Goal: Information Seeking & Learning: Learn about a topic

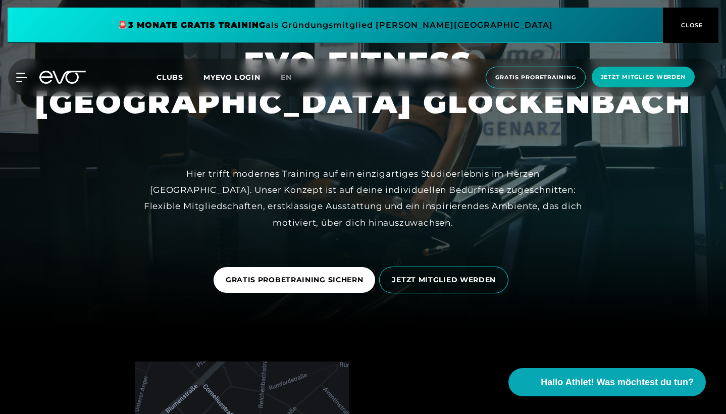
scroll to position [89, 0]
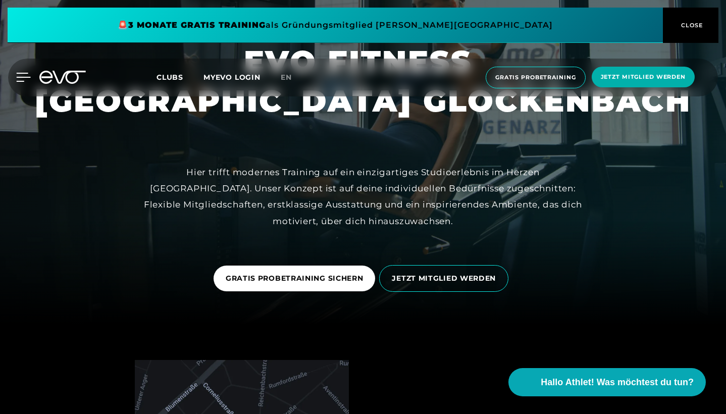
click at [25, 75] on icon at bounding box center [23, 77] width 15 height 9
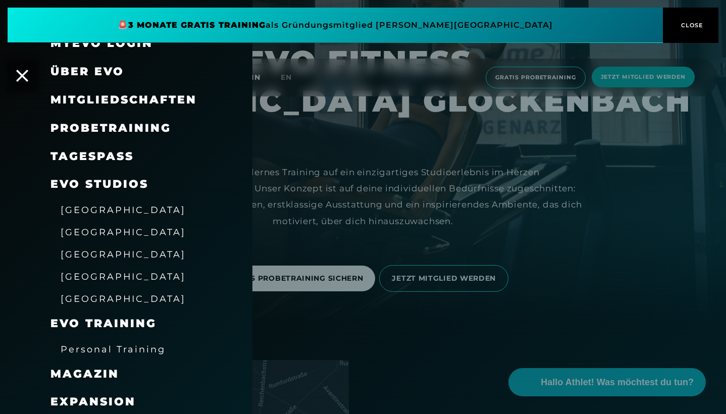
scroll to position [28, 0]
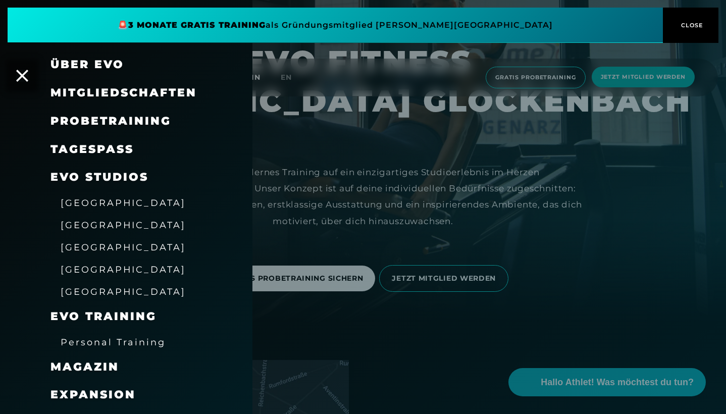
click at [98, 268] on span "[GEOGRAPHIC_DATA]" at bounding box center [123, 269] width 125 height 11
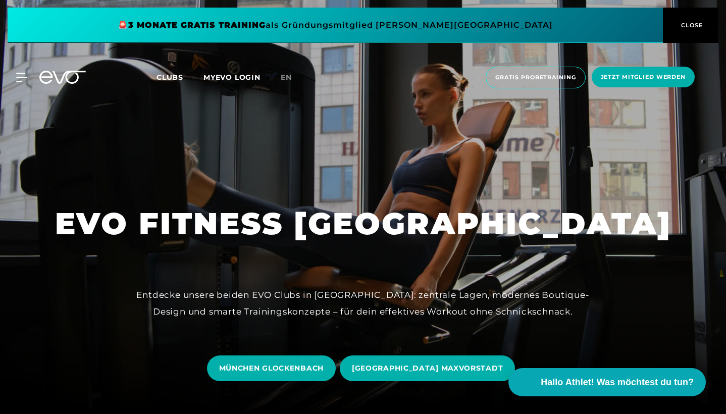
scroll to position [159, 0]
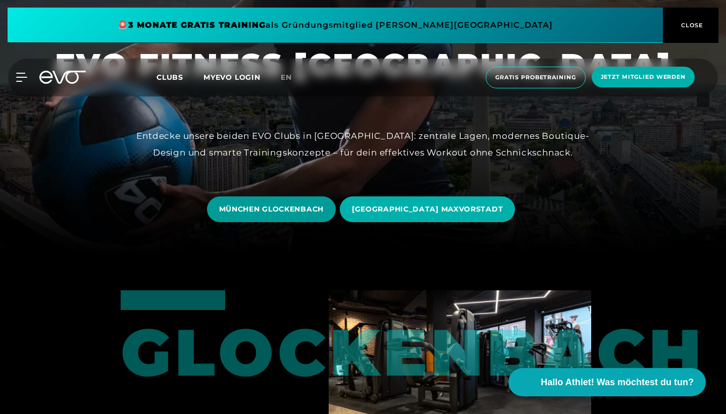
click at [324, 206] on span "MÜNCHEN GLOCKENBACH" at bounding box center [271, 209] width 105 height 11
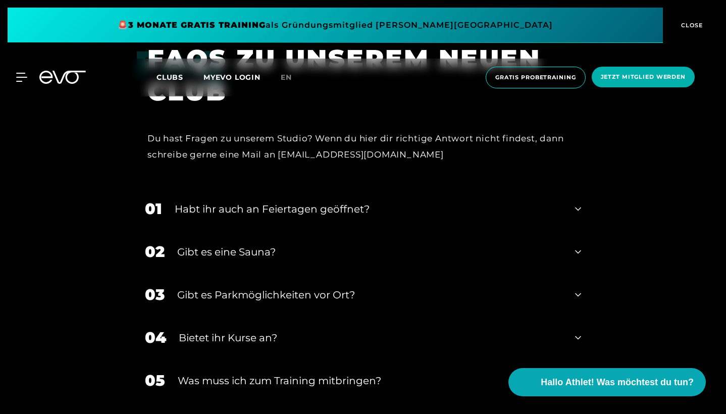
scroll to position [3002, 0]
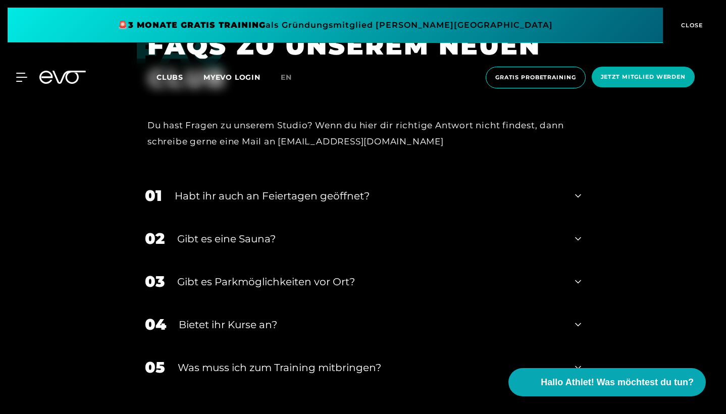
click at [252, 242] on div "02 Gibt es eine Sauna?" at bounding box center [363, 238] width 457 height 43
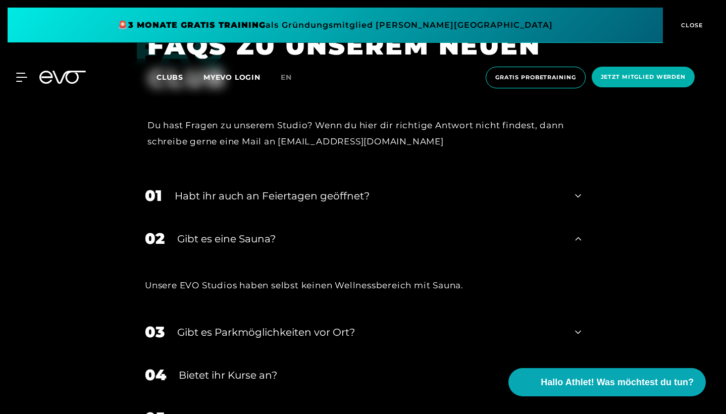
click at [252, 242] on div "02 Gibt es eine Sauna?" at bounding box center [363, 238] width 457 height 43
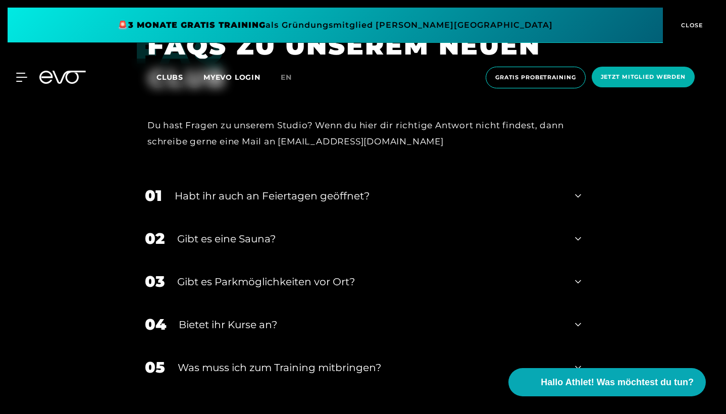
click at [262, 198] on div "01 Habt ihr auch an Feiertagen geöffnet?" at bounding box center [363, 195] width 457 height 43
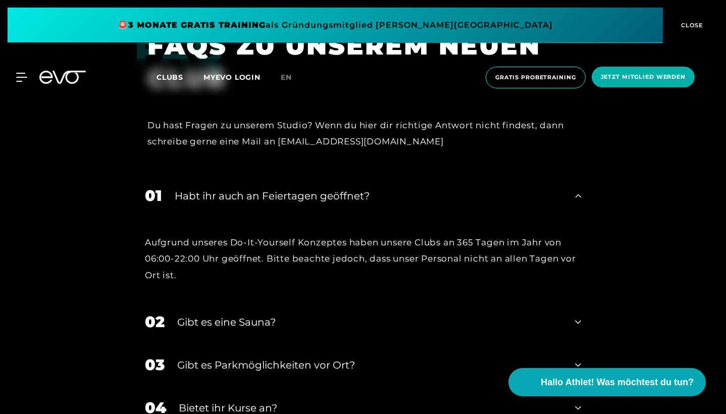
click at [262, 198] on div "01 Habt ihr auch an Feiertagen geöffnet?" at bounding box center [363, 195] width 457 height 43
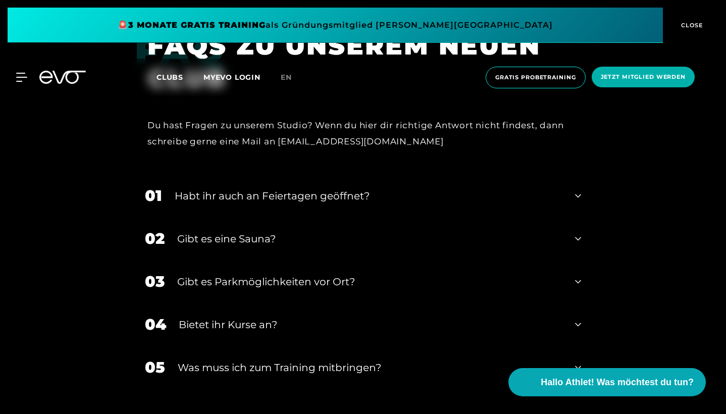
click at [255, 274] on div "Gibt es Parkmöglichkeiten vor Ort?" at bounding box center [369, 281] width 385 height 15
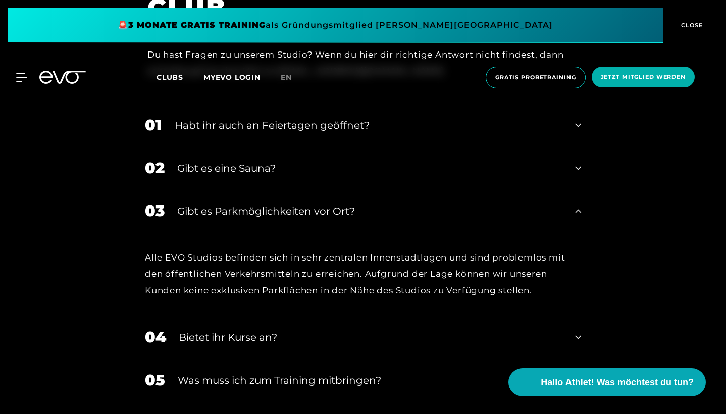
scroll to position [3074, 0]
click at [240, 329] on div "Bietet ihr Kurse an?" at bounding box center [371, 336] width 384 height 15
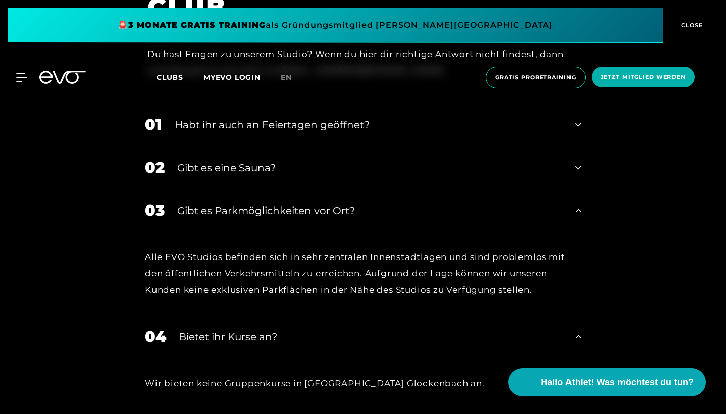
click at [265, 215] on div "03 Gibt es Parkmöglichkeiten vor Ort?" at bounding box center [363, 210] width 457 height 43
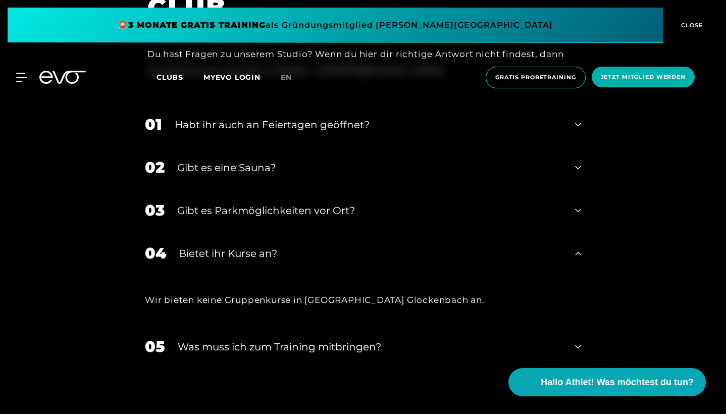
click at [261, 246] on div "Bietet ihr Kurse an?" at bounding box center [371, 253] width 384 height 15
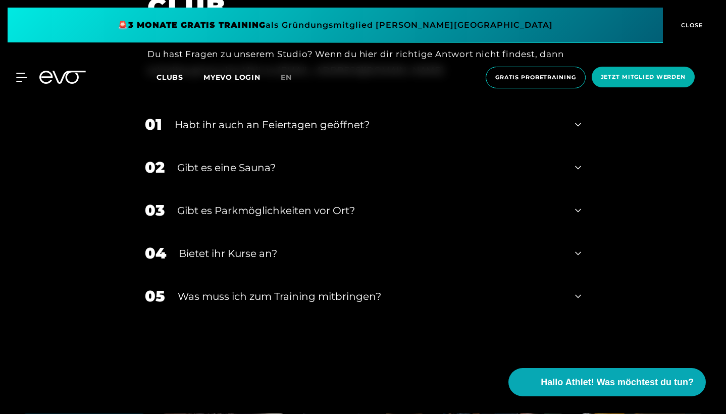
click at [258, 289] on div "Was muss ich zum Training mitbringen?" at bounding box center [370, 296] width 385 height 15
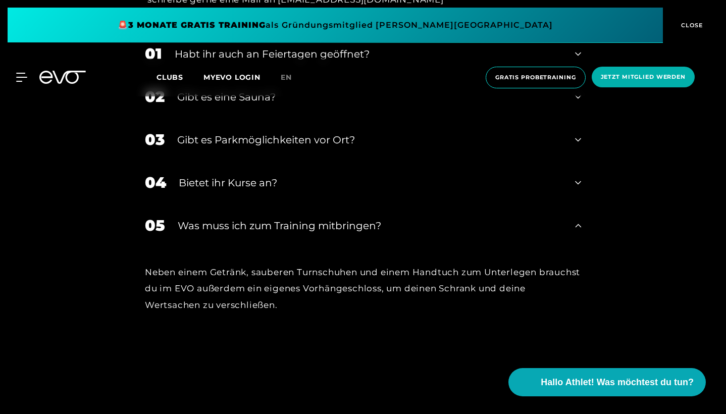
scroll to position [3146, 0]
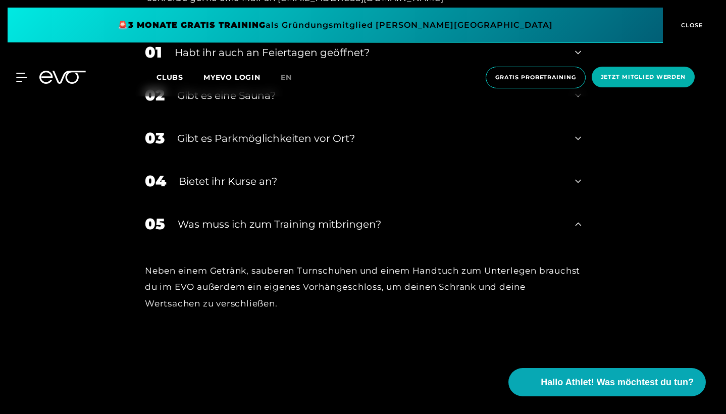
click at [261, 263] on div "Neben einem Getränk, sauberen Turnschuhen und einem Handtuch zum Unterlegen bra…" at bounding box center [363, 287] width 436 height 49
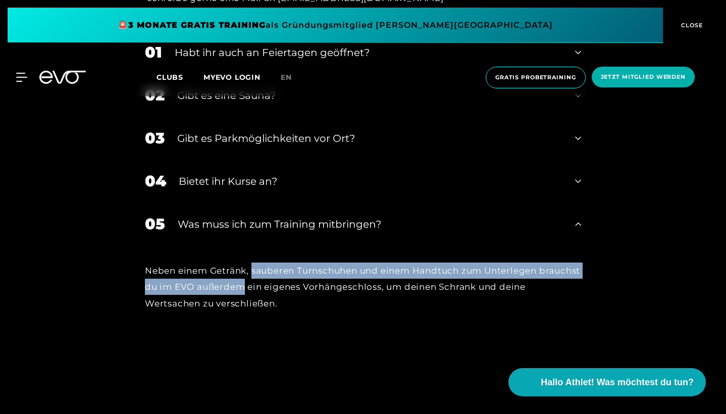
drag, startPoint x: 261, startPoint y: 261, endPoint x: 257, endPoint y: 278, distance: 18.0
click at [257, 278] on div "Neben einem Getränk, sauberen Turnschuhen und einem Handtuch zum Unterlegen bra…" at bounding box center [363, 287] width 436 height 49
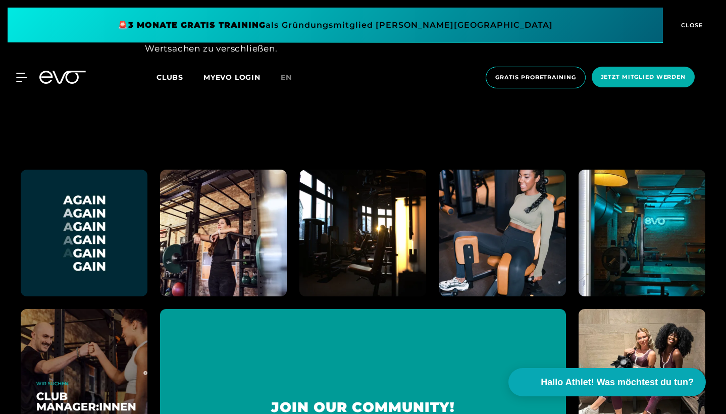
scroll to position [3404, 0]
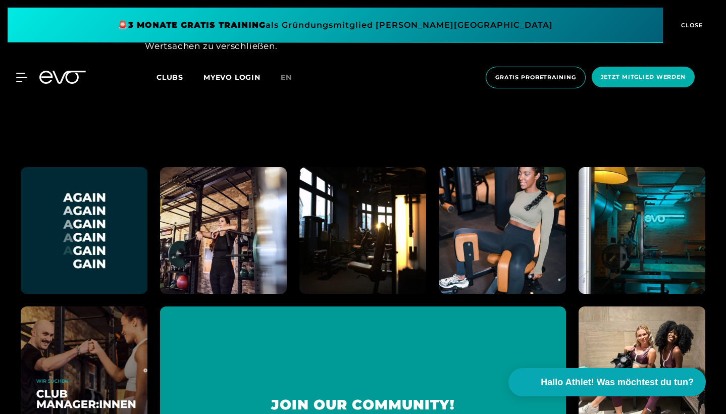
click at [13, 70] on div "MyEVO Login Über EVO Mitgliedschaften Probetraining TAGESPASS EVO Studios [GEOG…" at bounding box center [363, 78] width 722 height 38
click at [15, 72] on div "MyEVO Login Über EVO Mitgliedschaften Probetraining TAGESPASS EVO Studios [GEOG…" at bounding box center [363, 78] width 722 height 38
click at [20, 72] on div "MyEVO Login Über EVO Mitgliedschaften Probetraining TAGESPASS EVO Studios [GEOG…" at bounding box center [363, 78] width 722 height 38
click at [20, 73] on icon at bounding box center [24, 77] width 14 height 8
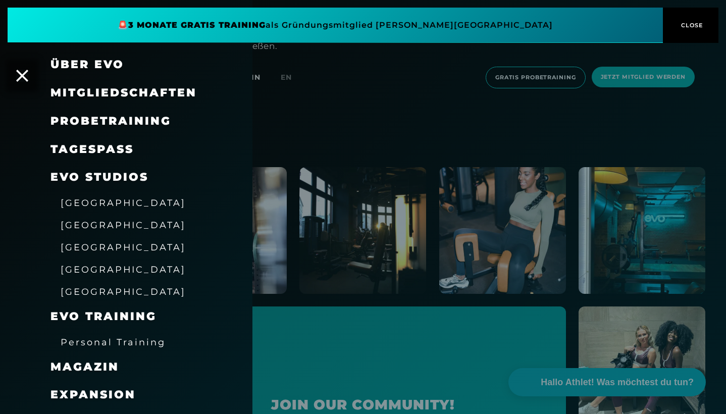
click at [100, 264] on span "[GEOGRAPHIC_DATA]" at bounding box center [123, 269] width 125 height 11
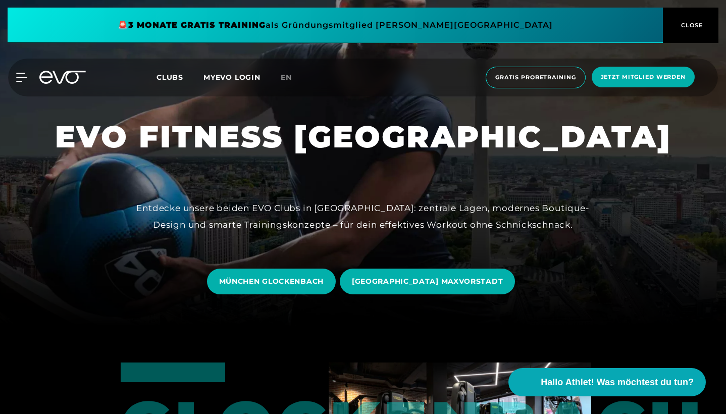
scroll to position [148, 0]
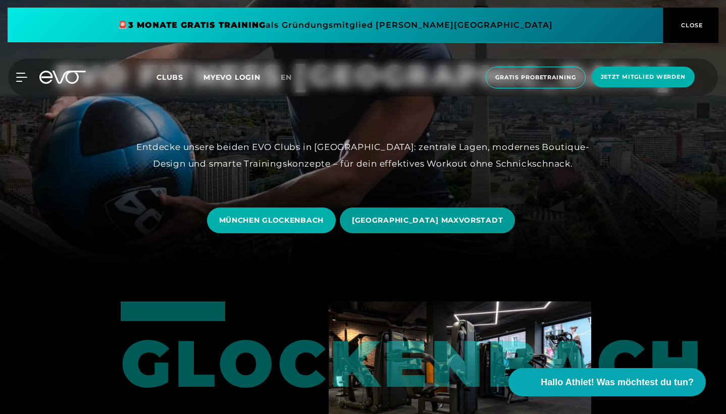
click at [393, 217] on span "[GEOGRAPHIC_DATA] MAXVORSTADT" at bounding box center [427, 220] width 151 height 11
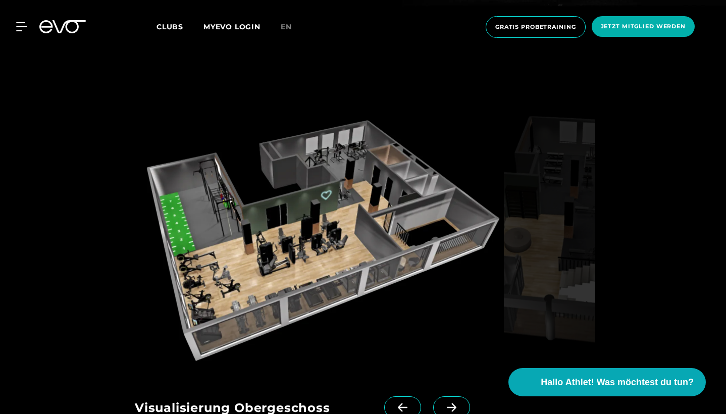
scroll to position [1304, 0]
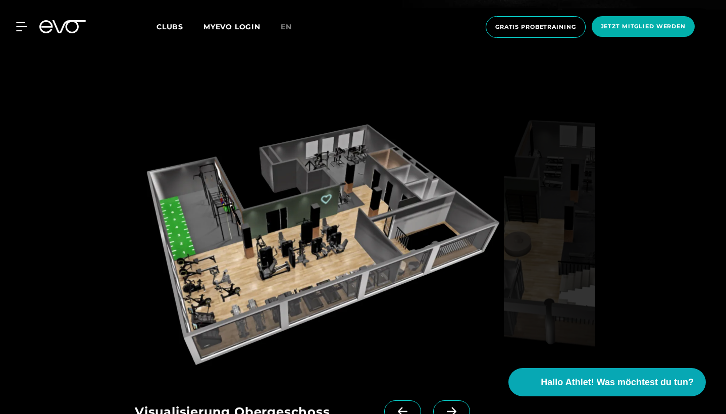
click at [440, 401] on span at bounding box center [451, 412] width 37 height 22
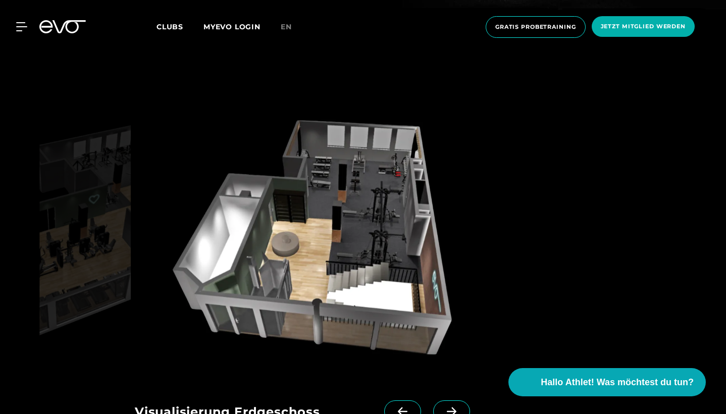
click at [440, 401] on span at bounding box center [451, 412] width 37 height 22
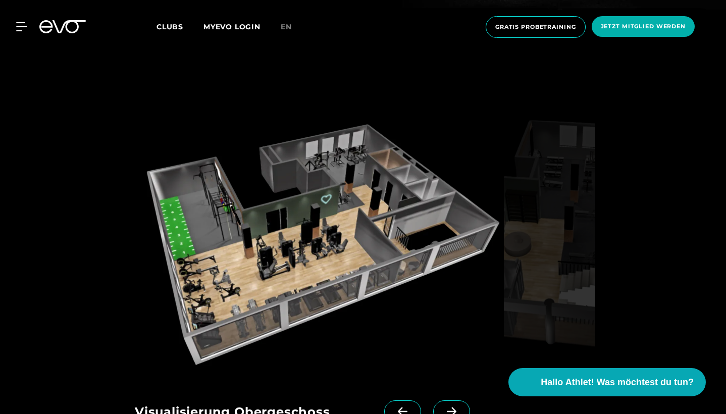
click at [440, 401] on span at bounding box center [451, 412] width 37 height 22
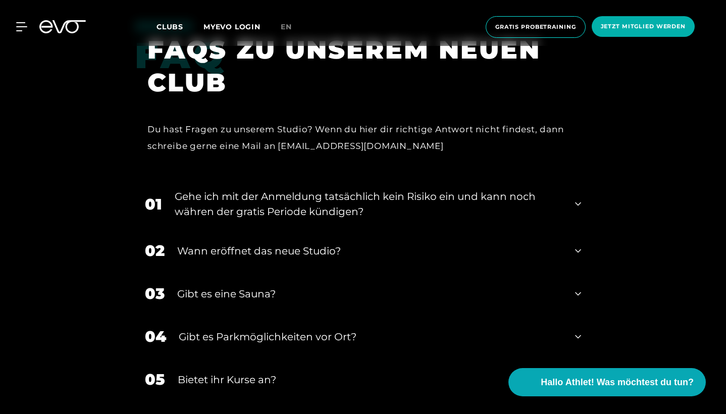
scroll to position [1999, 0]
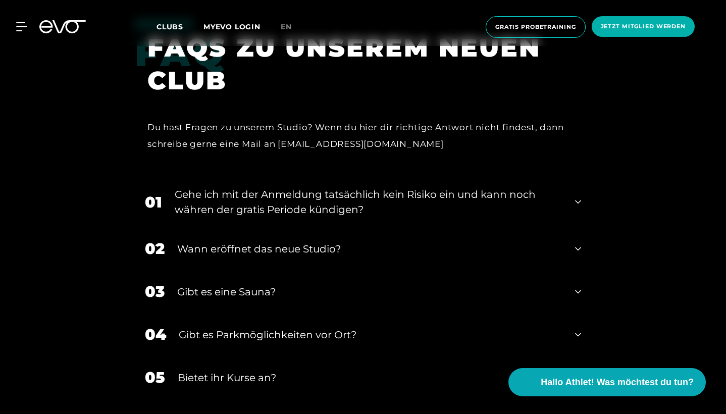
click at [256, 284] on div "Gibt es eine Sauna?" at bounding box center [369, 291] width 385 height 15
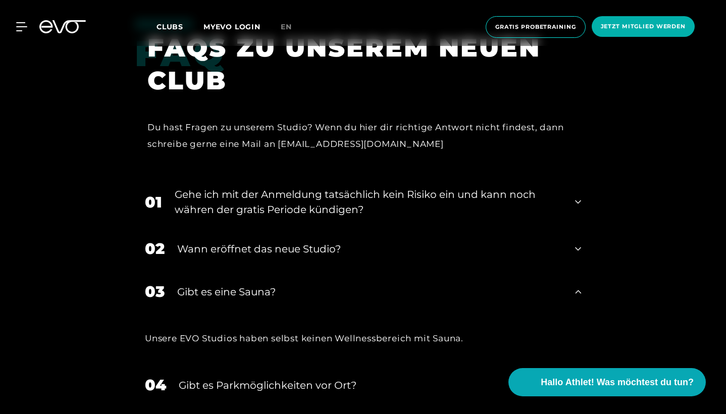
click at [256, 284] on div "Gibt es eine Sauna?" at bounding box center [369, 291] width 385 height 15
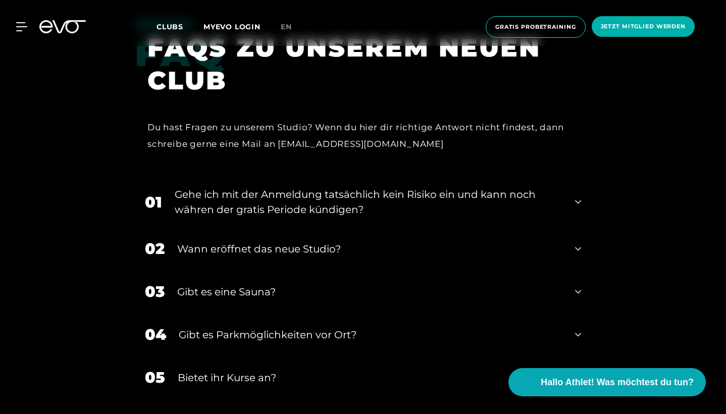
click at [328, 187] on div "Gehe ich mit der Anmeldung tatsächlich kein Risiko ein und kann noch währen der…" at bounding box center [369, 202] width 388 height 30
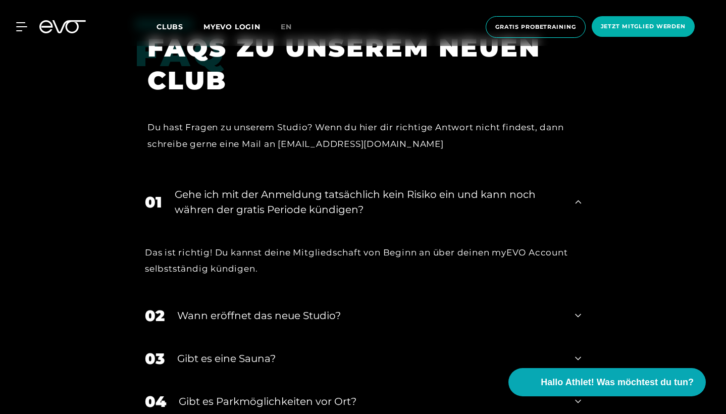
click at [328, 187] on div "Gehe ich mit der Anmeldung tatsächlich kein Risiko ein und kann noch währen der…" at bounding box center [369, 202] width 388 height 30
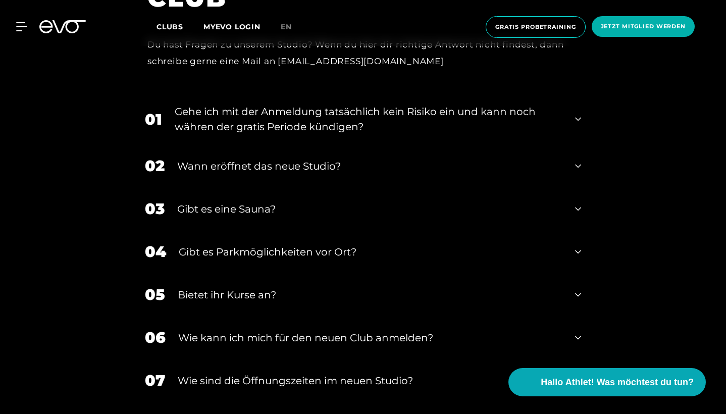
scroll to position [2086, 0]
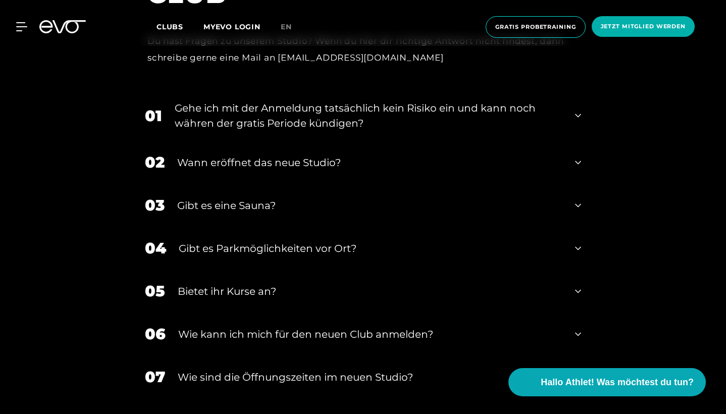
click at [289, 155] on div "Wann eröffnet das neue Studio?" at bounding box center [369, 162] width 385 height 15
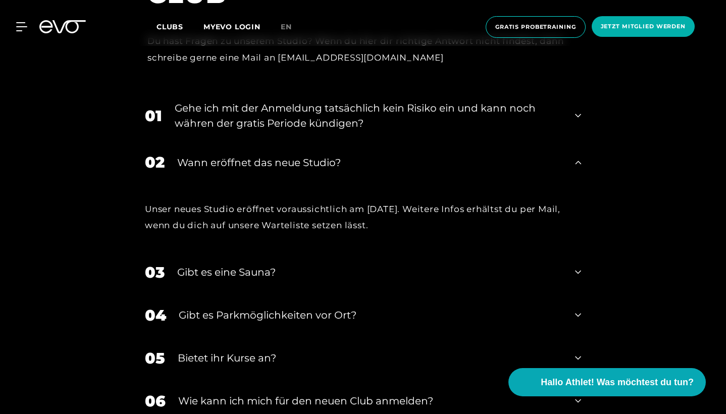
click at [289, 155] on div "Wann eröffnet das neue Studio?" at bounding box center [369, 162] width 385 height 15
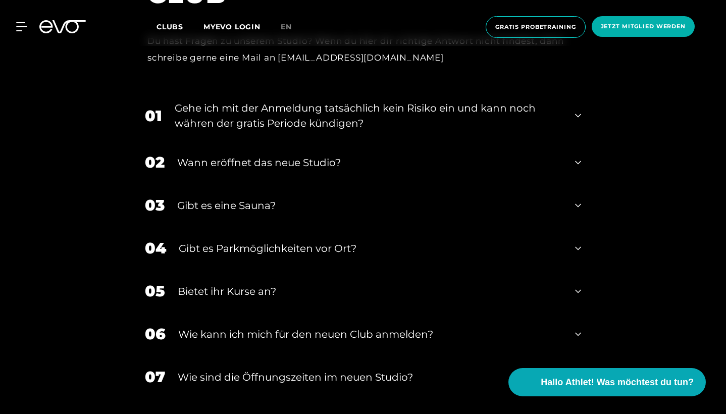
click at [269, 284] on div "Bietet ihr Kurse an?" at bounding box center [370, 291] width 385 height 15
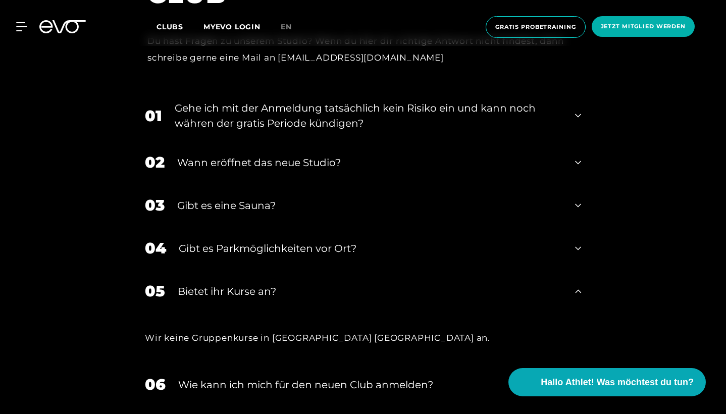
click at [269, 284] on div "Bietet ihr Kurse an?" at bounding box center [370, 291] width 385 height 15
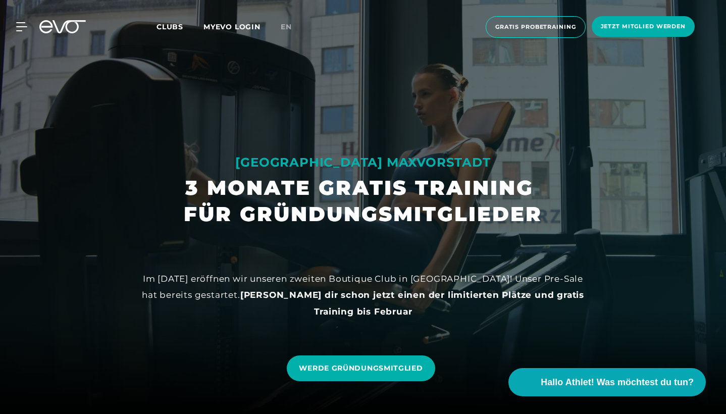
scroll to position [0, 0]
